Goal: Find specific page/section: Find specific page/section

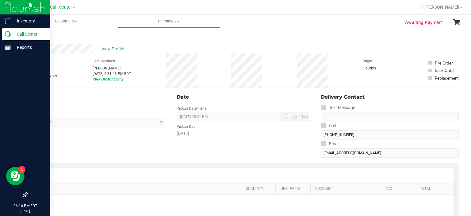
click at [11, 33] on p "Call Center" at bounding box center [29, 33] width 37 height 7
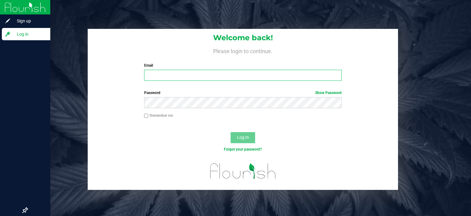
type input "[PERSON_NAME][EMAIL_ADDRESS][DOMAIN_NAME]"
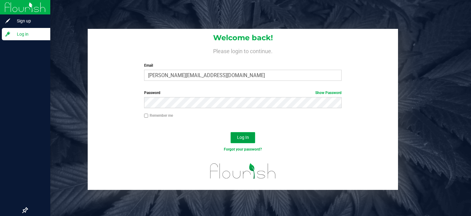
click at [240, 134] on button "Log In" at bounding box center [243, 137] width 25 height 11
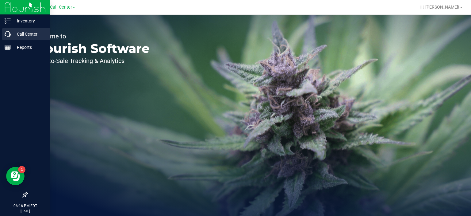
click at [9, 31] on icon at bounding box center [8, 34] width 6 height 6
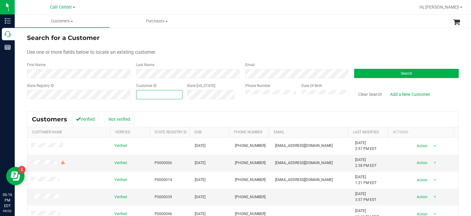
click at [150, 93] on span at bounding box center [159, 94] width 47 height 9
paste input "593767"
type input "593767"
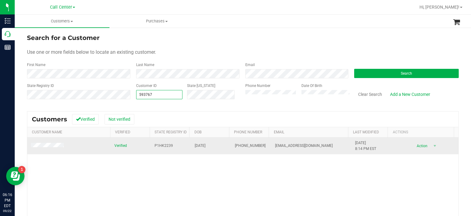
click at [157, 145] on span "P1HK2239" at bounding box center [164, 146] width 18 height 6
copy span "P1HK2239"
click at [157, 145] on span "P1HK2239" at bounding box center [164, 146] width 18 height 6
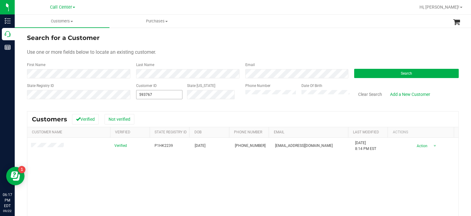
click at [167, 97] on span "593767 593767" at bounding box center [159, 94] width 47 height 9
click at [167, 97] on input "593767" at bounding box center [160, 94] width 46 height 9
paste input "21"
type input "21"
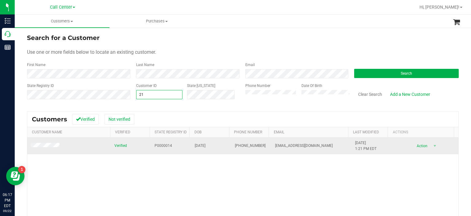
click at [160, 145] on span "P0000014" at bounding box center [163, 146] width 17 height 6
copy span "P0000014"
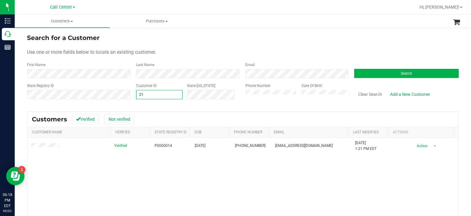
click at [155, 97] on span "21 21" at bounding box center [159, 94] width 47 height 9
click at [155, 97] on input "21" at bounding box center [160, 94] width 46 height 9
paste input "656048"
type input "656048"
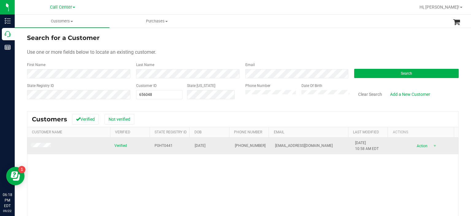
click at [162, 145] on span "P0HT0441" at bounding box center [164, 146] width 18 height 6
copy span "P0HT0441"
click at [300, 146] on span "[EMAIL_ADDRESS][DOMAIN_NAME]" at bounding box center [304, 146] width 58 height 6
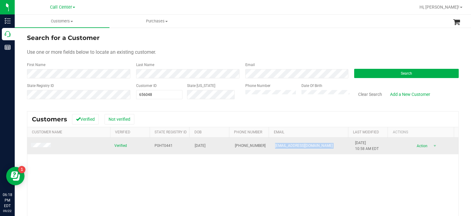
click at [300, 146] on span "[EMAIL_ADDRESS][DOMAIN_NAME]" at bounding box center [304, 146] width 58 height 6
copy span "[EMAIL_ADDRESS][DOMAIN_NAME]"
